Goal: Task Accomplishment & Management: Manage account settings

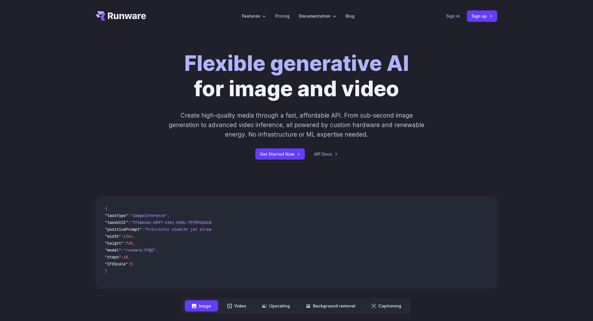
click at [455, 15] on link "Sign in" at bounding box center [453, 16] width 14 height 7
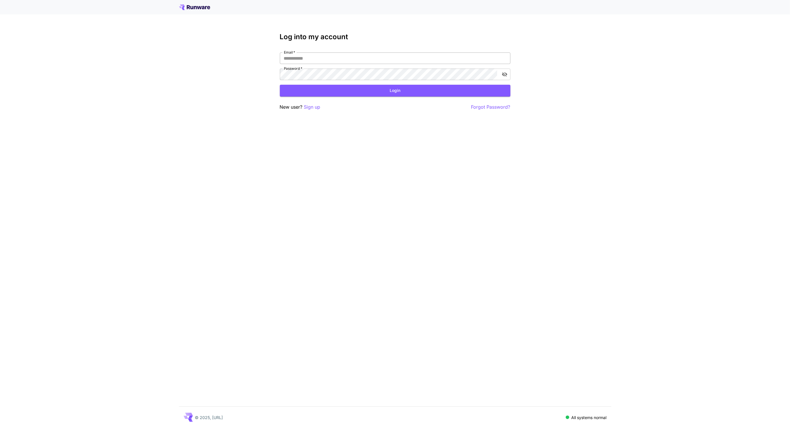
click at [459, 53] on input "Email   *" at bounding box center [395, 58] width 231 height 12
type input "**********"
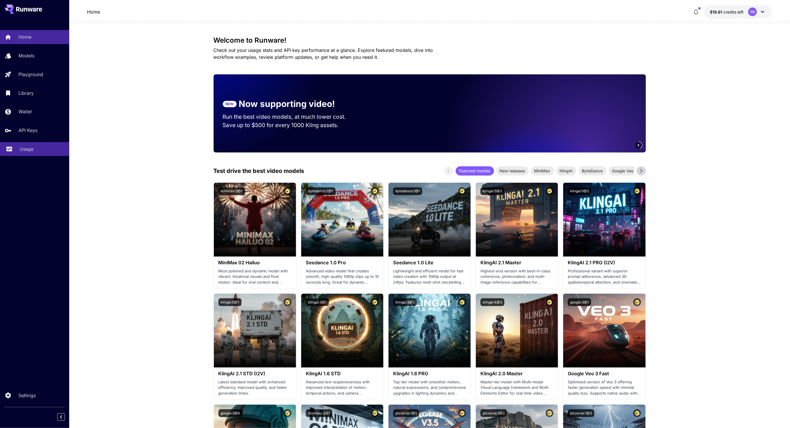
click at [29, 145] on link "Usage" at bounding box center [34, 149] width 69 height 14
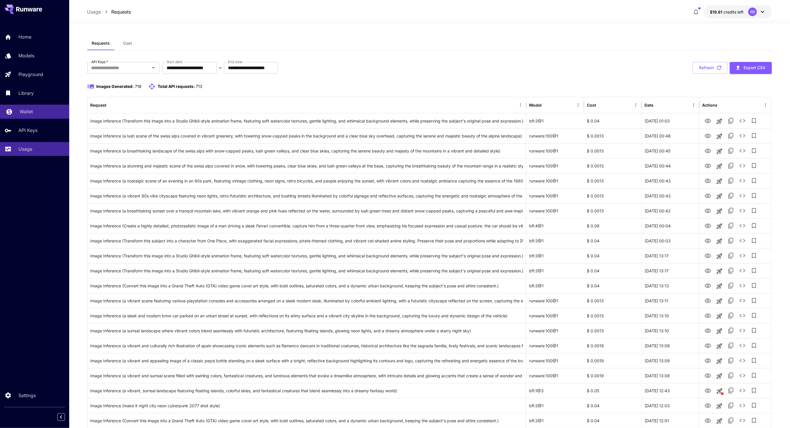
click at [29, 115] on p "Wallet" at bounding box center [26, 111] width 13 height 7
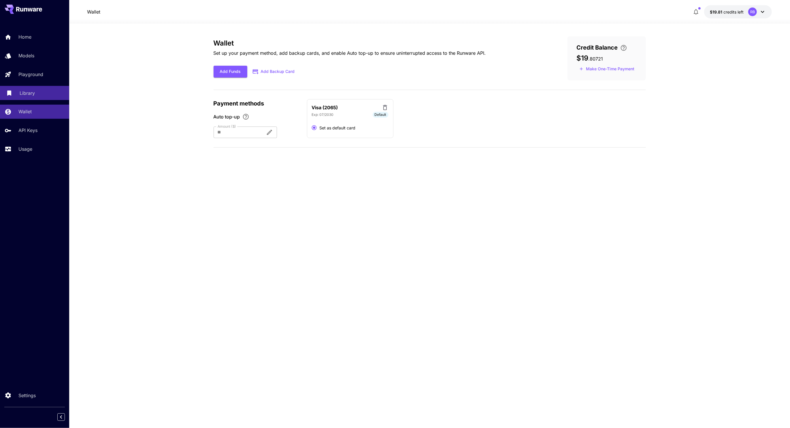
click at [40, 95] on div "Library" at bounding box center [42, 93] width 45 height 7
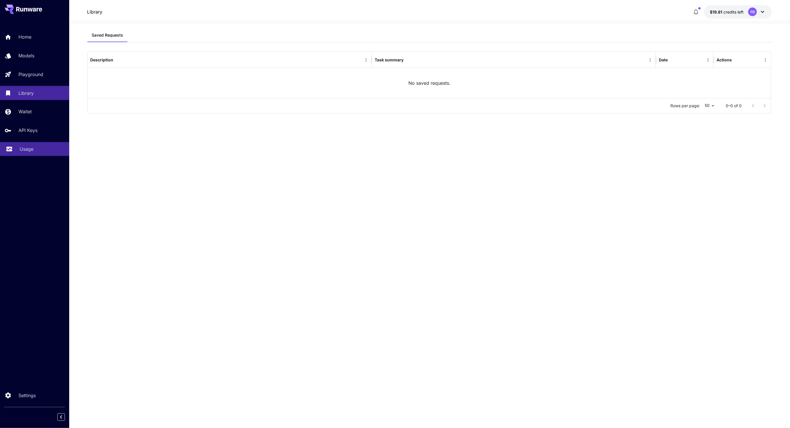
click at [33, 148] on p "Usage" at bounding box center [27, 149] width 14 height 7
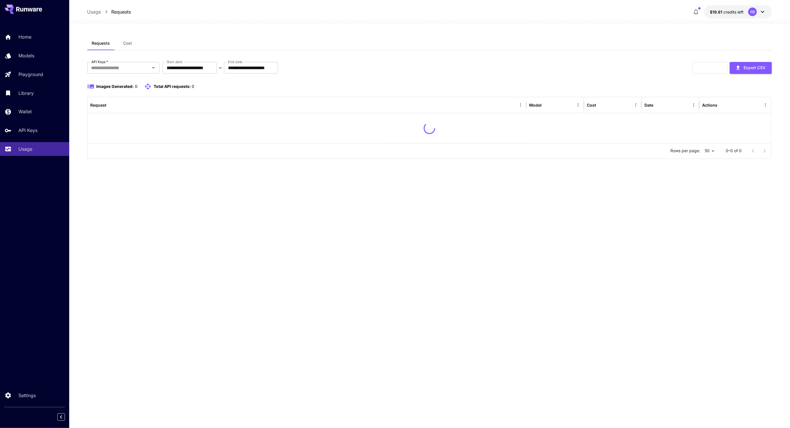
click at [126, 40] on button "Cost" at bounding box center [128, 43] width 26 height 14
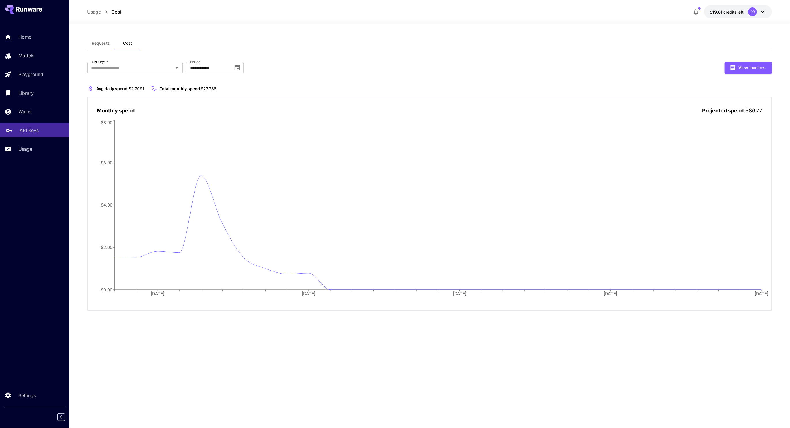
click at [17, 127] on link "API Keys" at bounding box center [34, 130] width 69 height 14
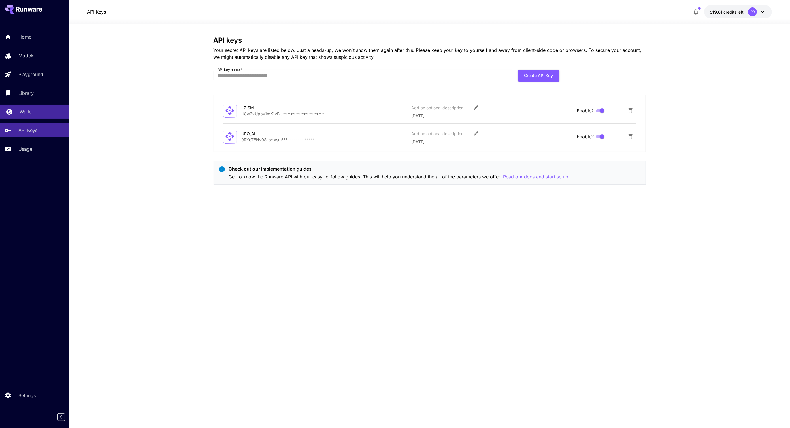
click at [24, 117] on link "Wallet" at bounding box center [34, 112] width 69 height 14
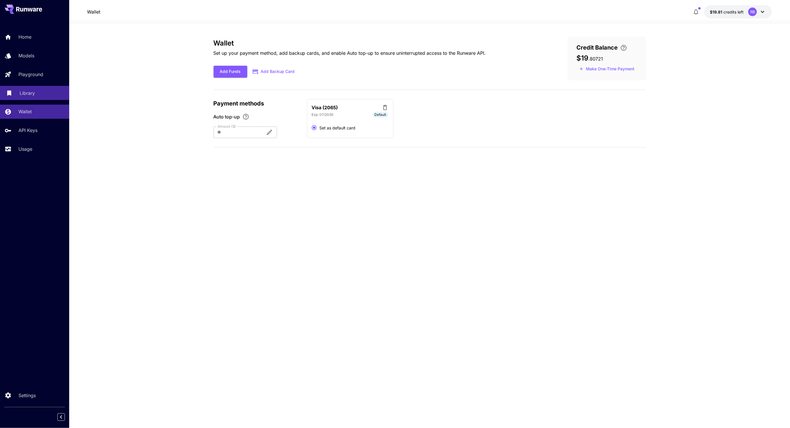
click at [39, 98] on link "Library" at bounding box center [34, 93] width 69 height 14
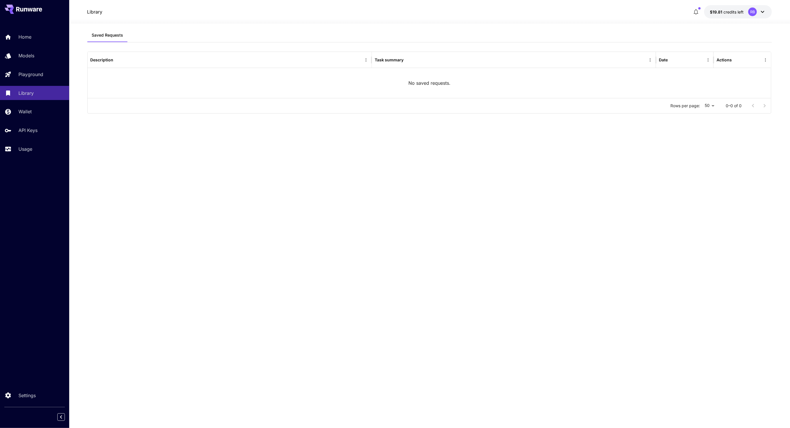
click at [45, 83] on div "Home Models Playground Library Wallet API Keys Usage" at bounding box center [34, 93] width 69 height 126
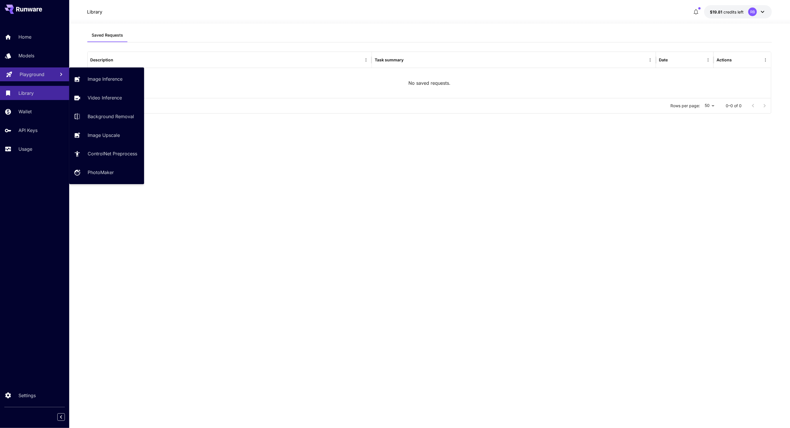
click at [49, 76] on div "Playground" at bounding box center [35, 74] width 31 height 7
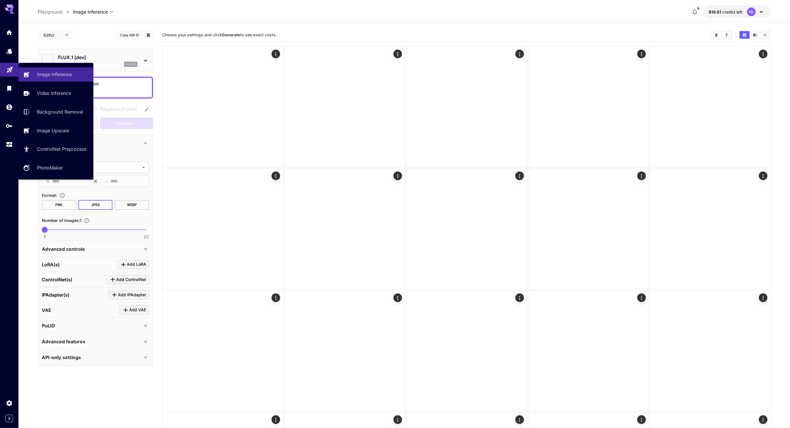
type input "**********"
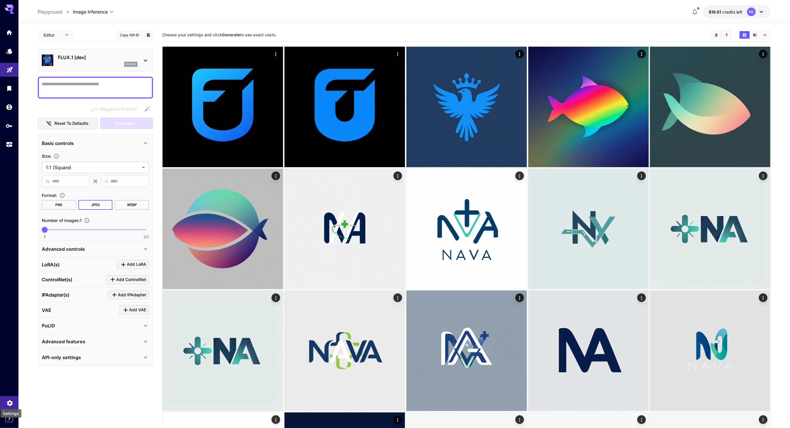
click at [12, 402] on icon "Settings" at bounding box center [9, 402] width 5 height 6
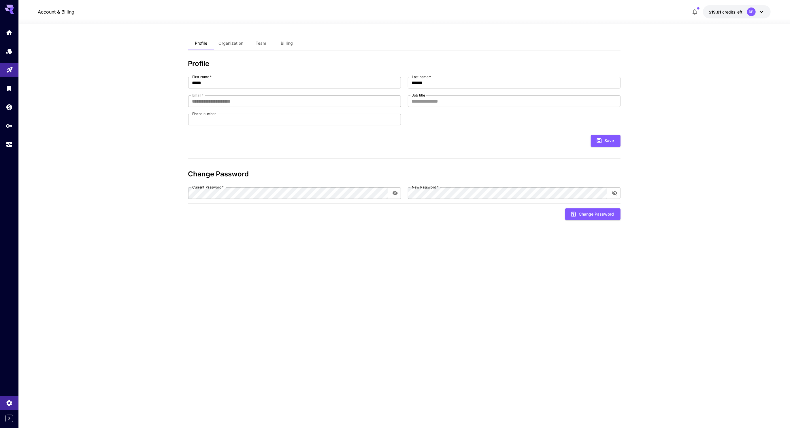
click at [274, 42] on button "Billing" at bounding box center [287, 43] width 26 height 14
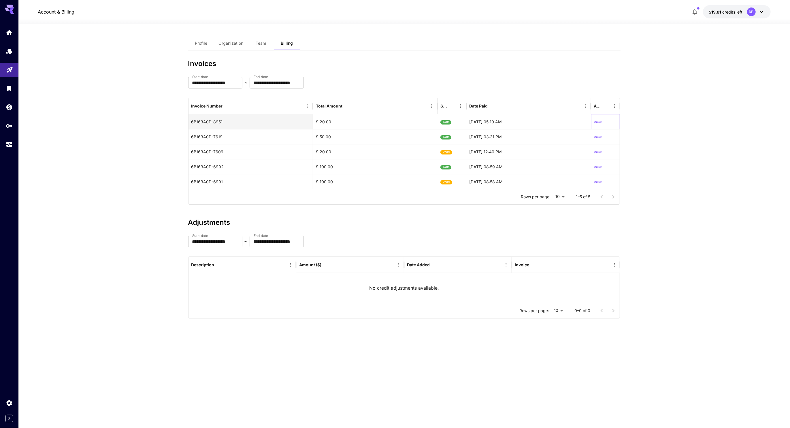
click at [600, 120] on p "View" at bounding box center [598, 122] width 8 height 5
